Goal: Navigation & Orientation: Find specific page/section

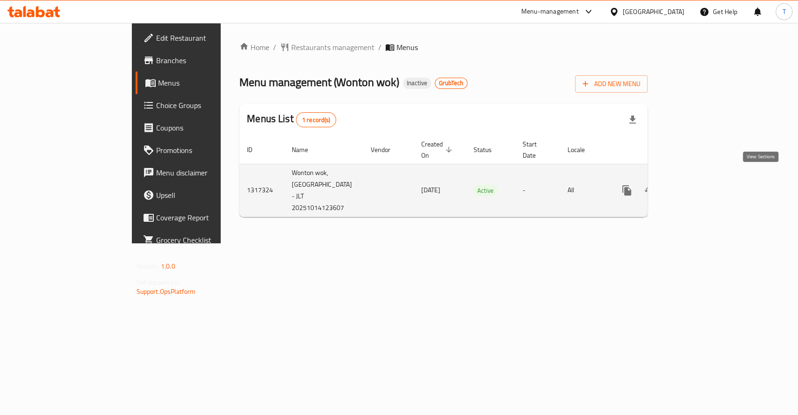
click at [705, 181] on link "enhanced table" at bounding box center [694, 190] width 22 height 22
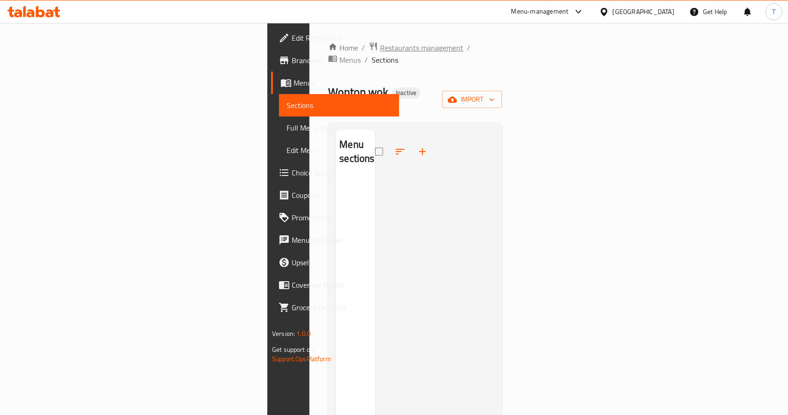
click at [380, 42] on span "Restaurants management" at bounding box center [421, 47] width 83 height 11
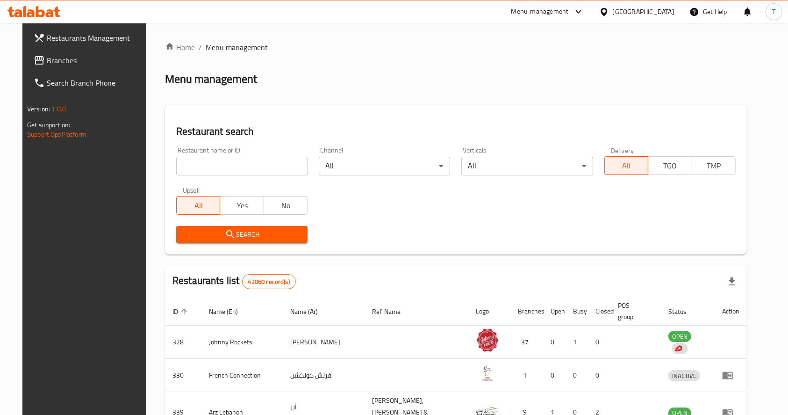
click at [47, 60] on span "Branches" at bounding box center [97, 60] width 100 height 11
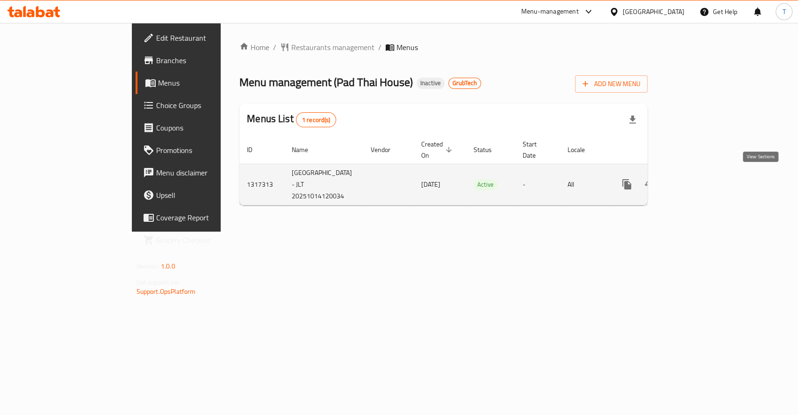
click at [700, 181] on icon "enhanced table" at bounding box center [693, 184] width 11 height 11
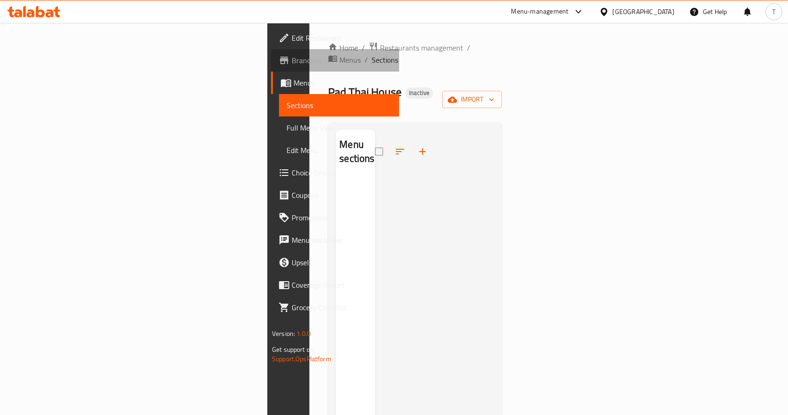
click at [292, 59] on span "Branches" at bounding box center [342, 60] width 100 height 11
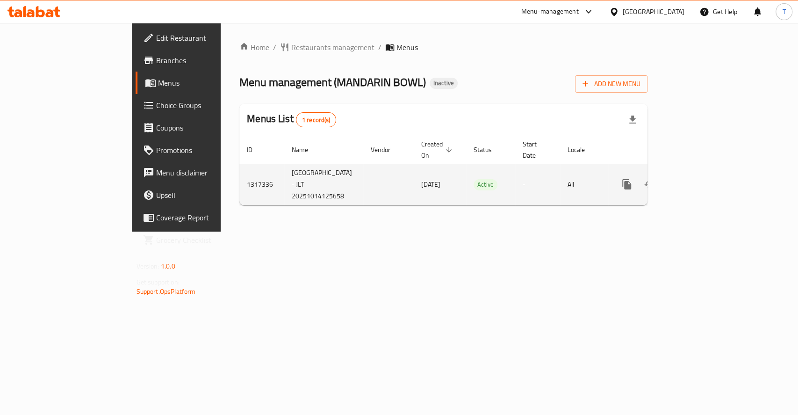
click at [700, 179] on icon "enhanced table" at bounding box center [693, 184] width 11 height 11
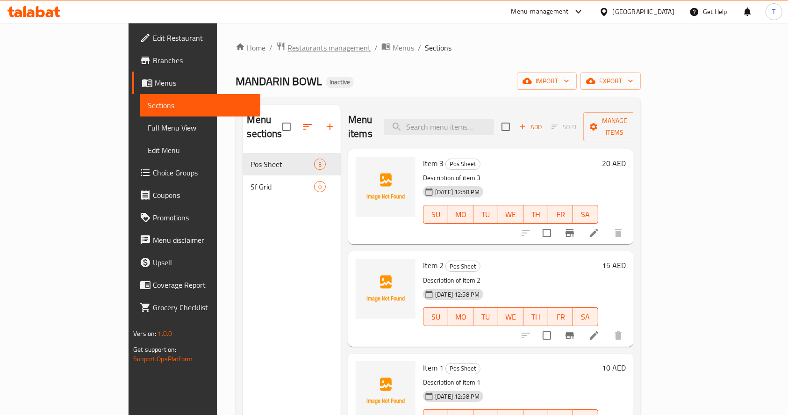
click at [287, 49] on span "Restaurants management" at bounding box center [328, 47] width 83 height 11
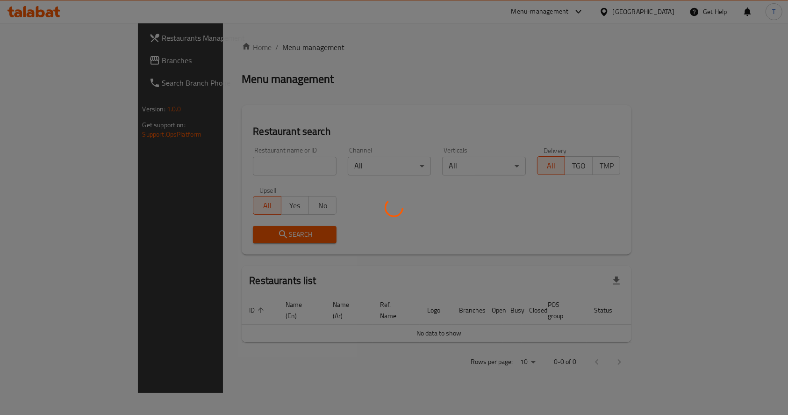
click at [30, 65] on div at bounding box center [394, 207] width 788 height 415
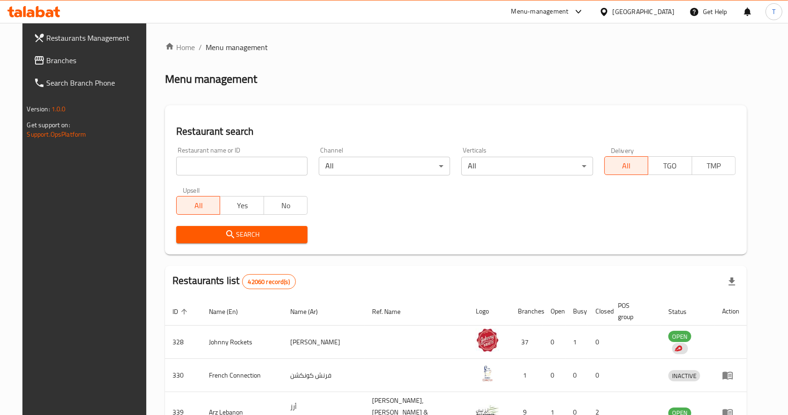
click at [47, 63] on span "Branches" at bounding box center [97, 60] width 100 height 11
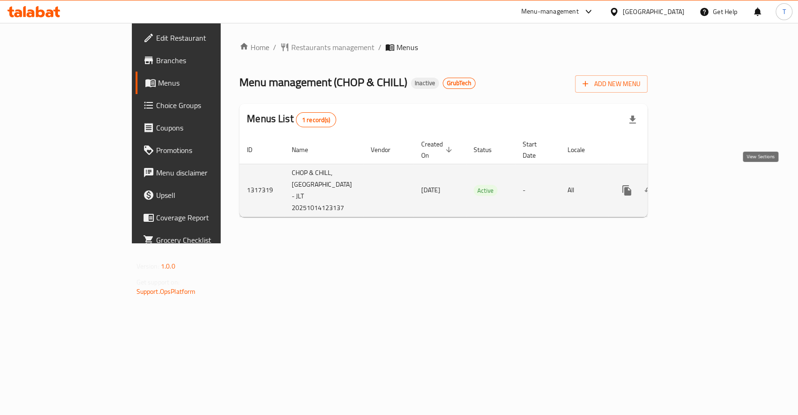
click at [700, 185] on icon "enhanced table" at bounding box center [693, 190] width 11 height 11
